Goal: Task Accomplishment & Management: Manage account settings

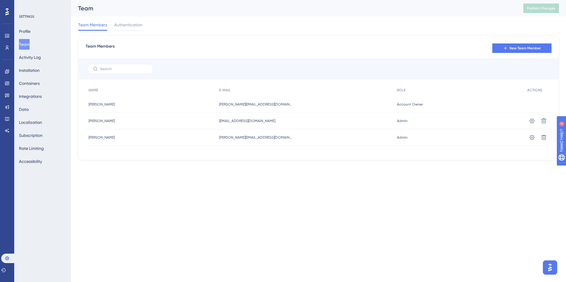
click at [343, 141] on div "[PERSON_NAME][EMAIL_ADDRESS][DOMAIN_NAME] [PERSON_NAME][EMAIL_ADDRESS][DOMAIN_N…" at bounding box center [305, 137] width 178 height 17
click at [286, 112] on div "[PERSON_NAME][EMAIL_ADDRESS][DOMAIN_NAME] [PERSON_NAME][EMAIL_ADDRESS][DOMAIN_N…" at bounding box center [305, 104] width 178 height 17
click at [294, 103] on div "[PERSON_NAME][EMAIL_ADDRESS][DOMAIN_NAME] [PERSON_NAME][EMAIL_ADDRESS][DOMAIN_N…" at bounding box center [305, 104] width 178 height 17
drag, startPoint x: 295, startPoint y: 103, endPoint x: 192, endPoint y: 101, distance: 103.3
click at [0, 0] on div "[PERSON_NAME] [PERSON_NAME] [PERSON_NAME][EMAIL_ADDRESS][DOMAIN_NAME] [PERSON_N…" at bounding box center [0, 0] width 0 height 0
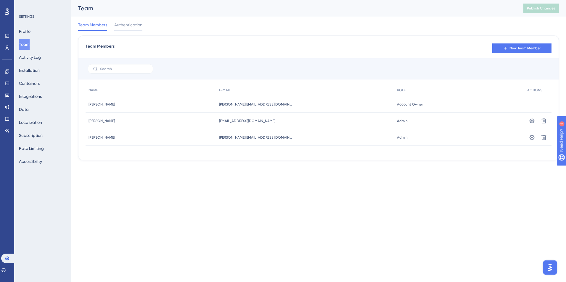
click at [323, 177] on div "Performance Users Engagement Widgets Feedback Product Updates Knowledge Base AI…" at bounding box center [283, 89] width 566 height 179
click at [9, 258] on icon at bounding box center [7, 258] width 5 height 5
